Goal: Book appointment/travel/reservation

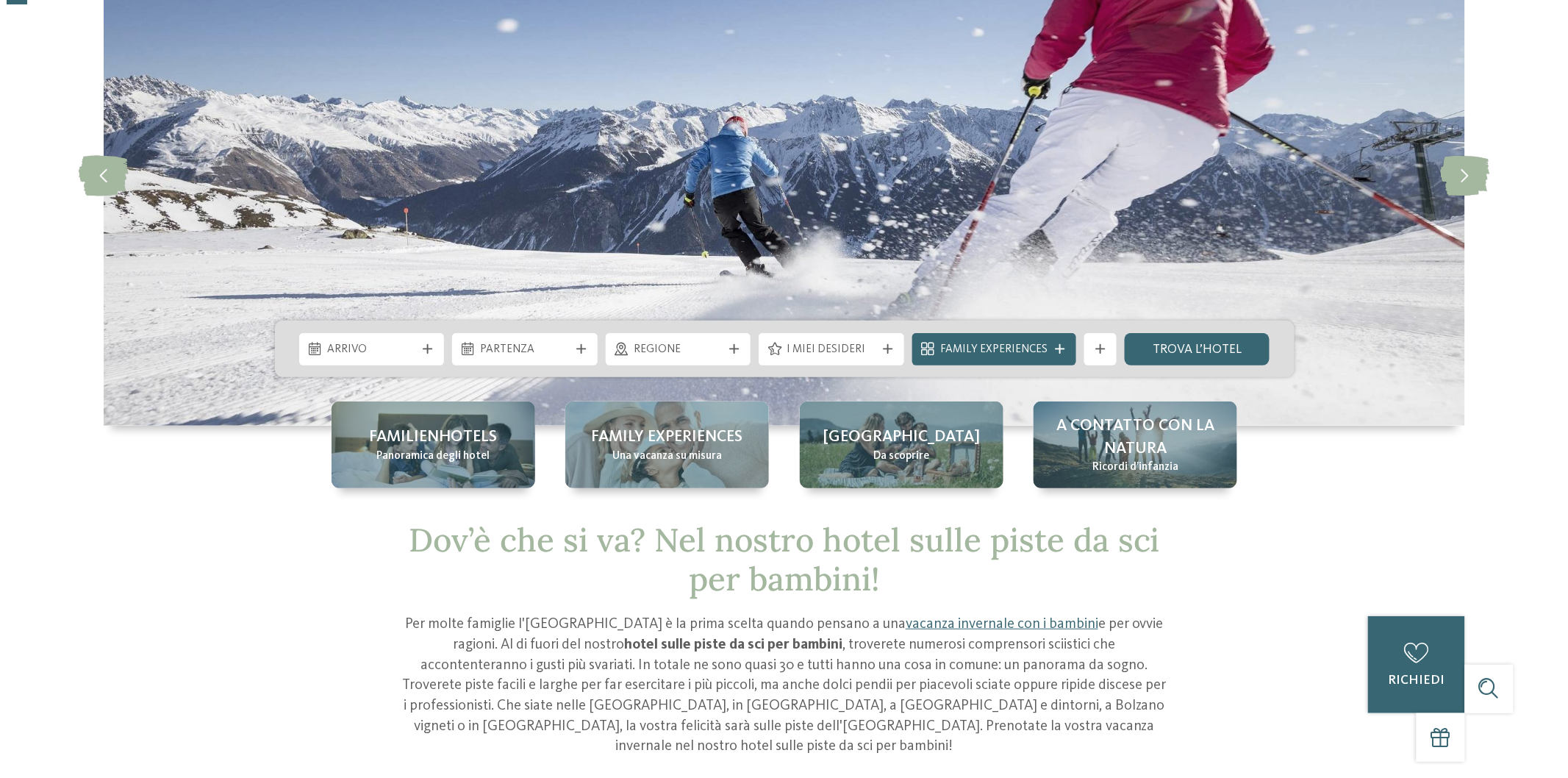
scroll to position [163, 0]
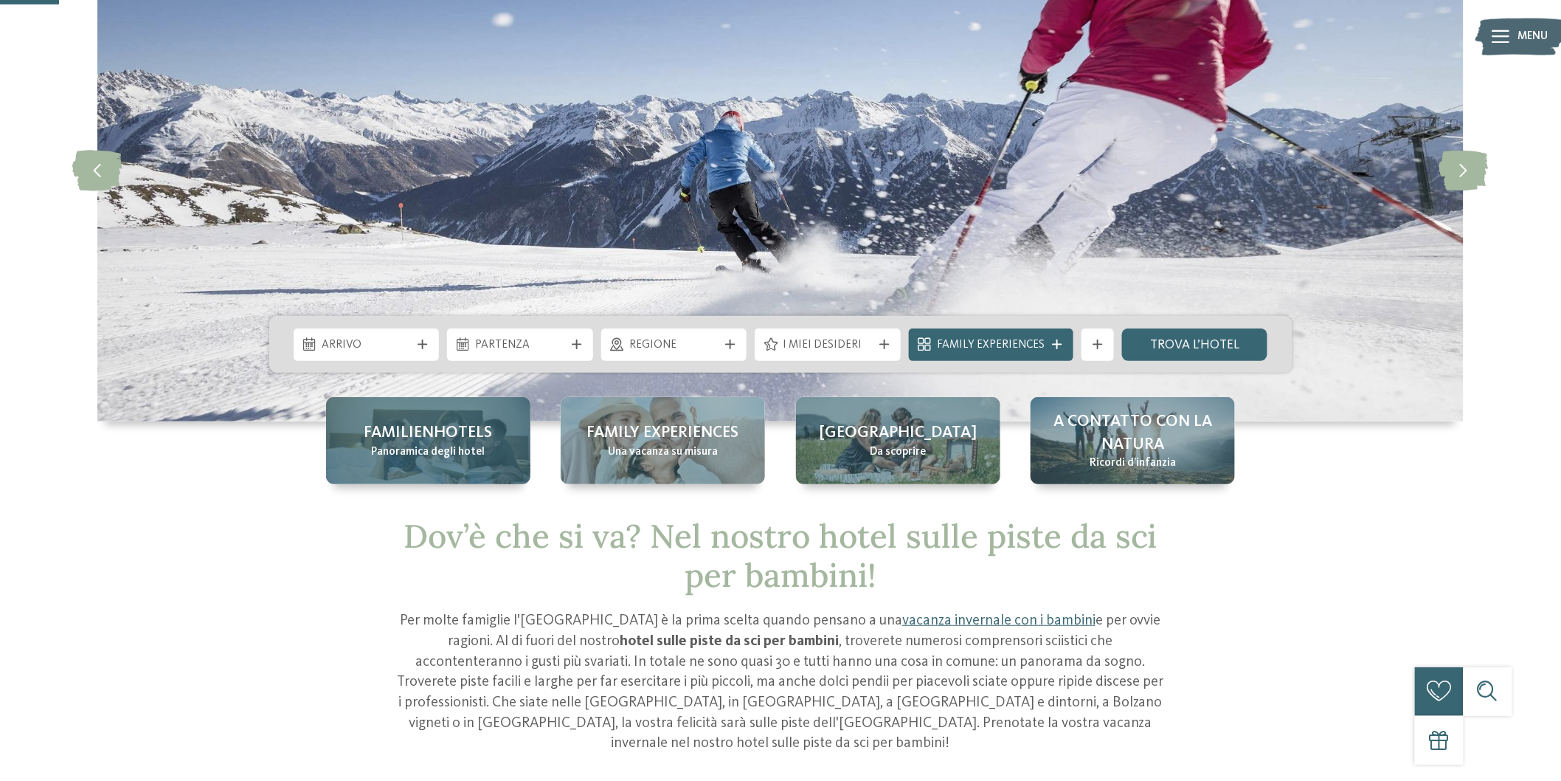
click at [485, 451] on div "Familienhotels Panoramica degli hotel" at bounding box center [428, 440] width 204 height 87
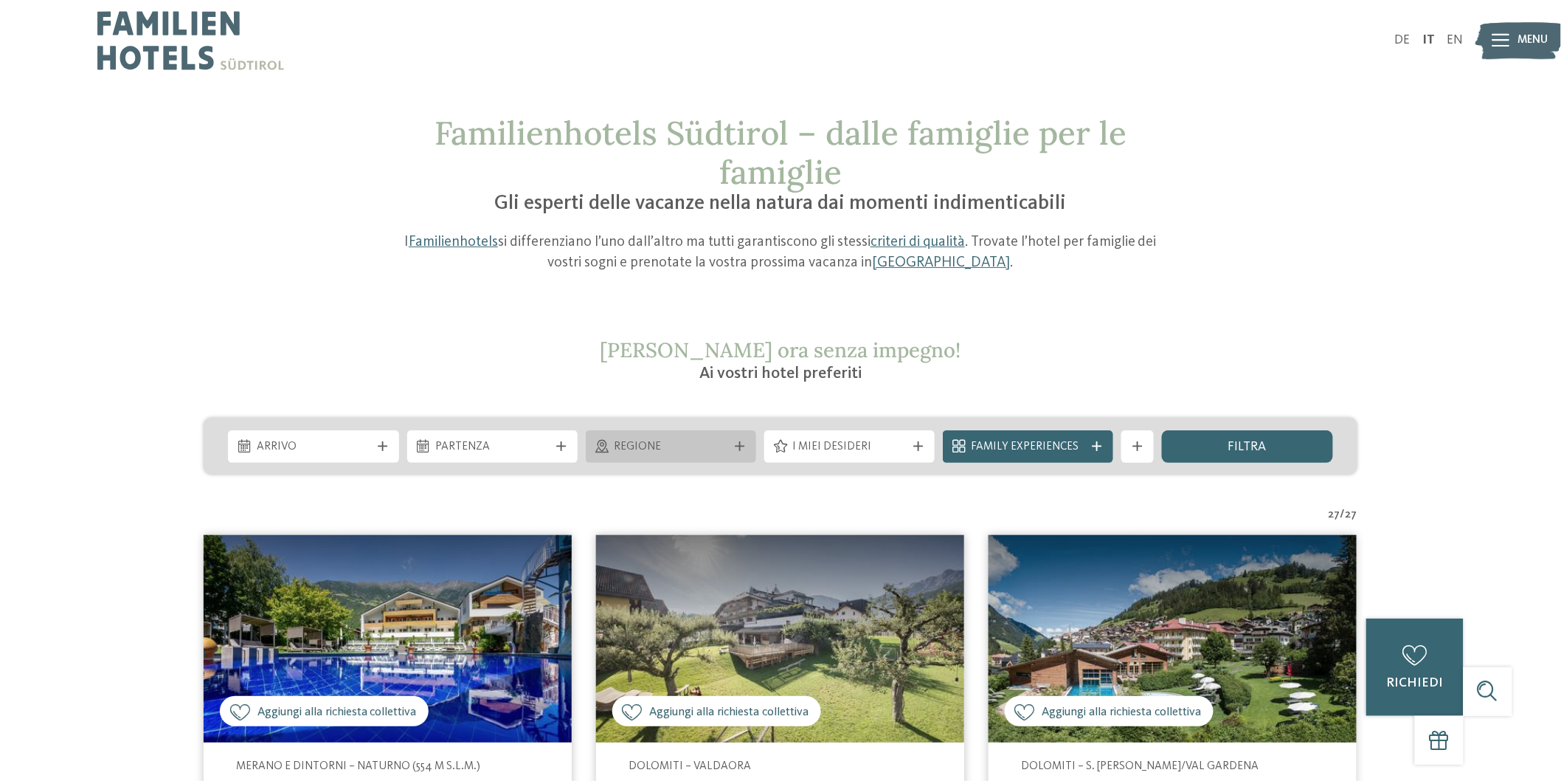
click at [700, 451] on span "Regione" at bounding box center [671, 447] width 114 height 16
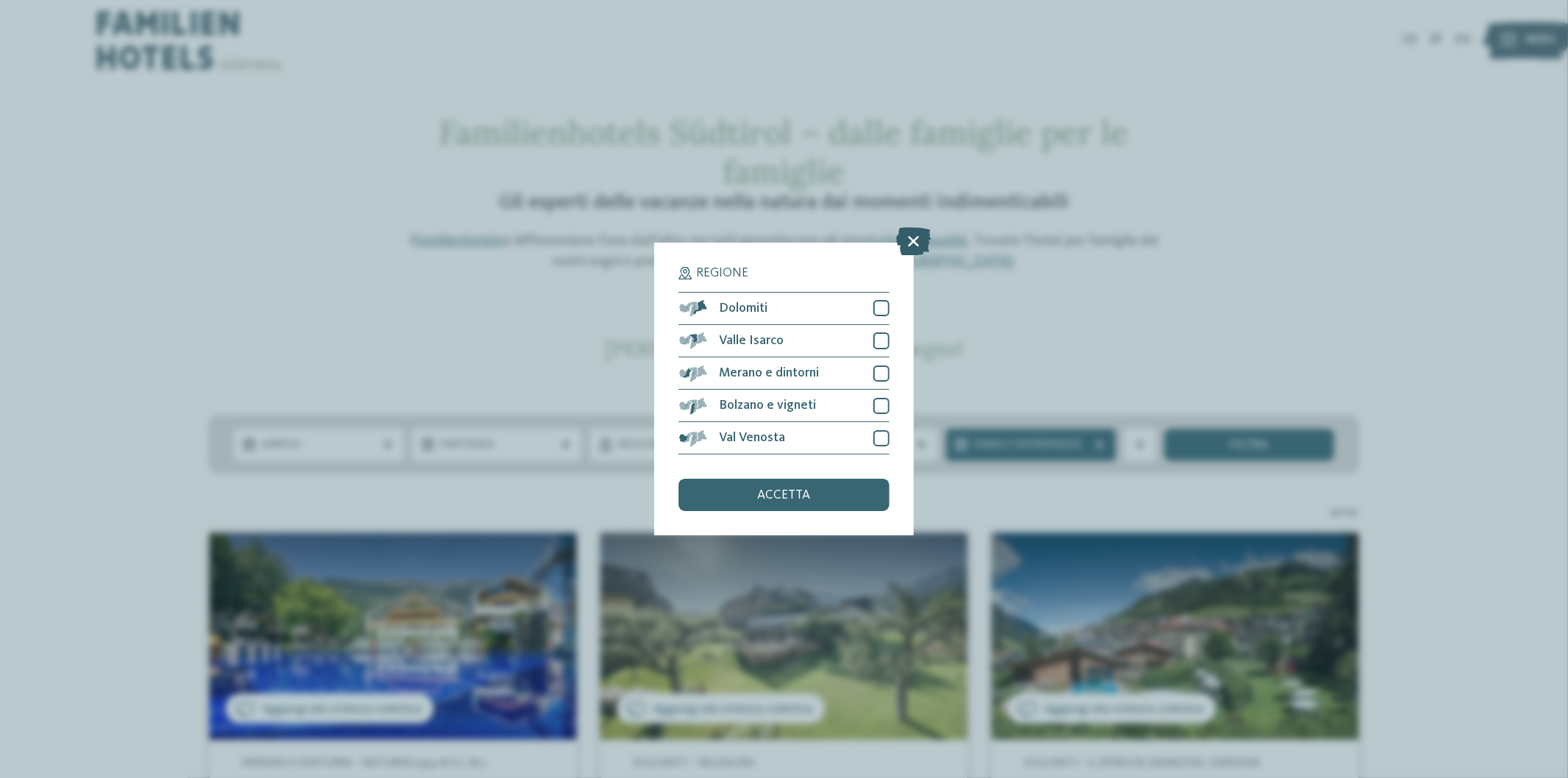
click at [910, 245] on icon at bounding box center [914, 241] width 35 height 28
